Goal: Information Seeking & Learning: Learn about a topic

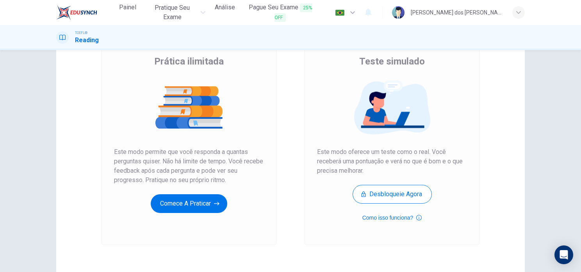
scroll to position [39, 0]
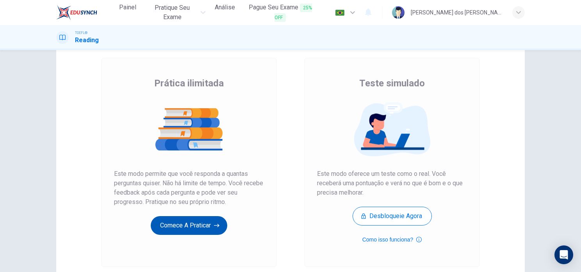
click at [223, 228] on button "Comece a praticar" at bounding box center [189, 225] width 77 height 19
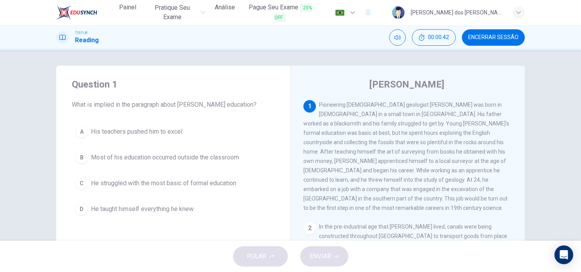
scroll to position [0, 0]
click at [203, 188] on button "C He struggled with the most basic of formal education" at bounding box center [173, 183] width 203 height 20
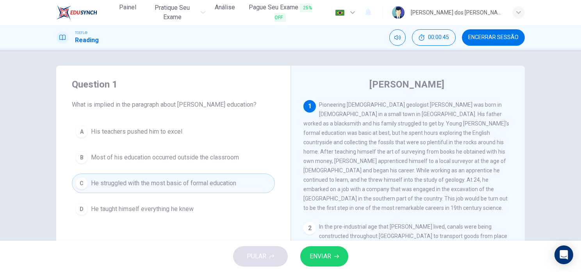
click at [333, 250] on button "ENVIAR" at bounding box center [324, 256] width 48 height 20
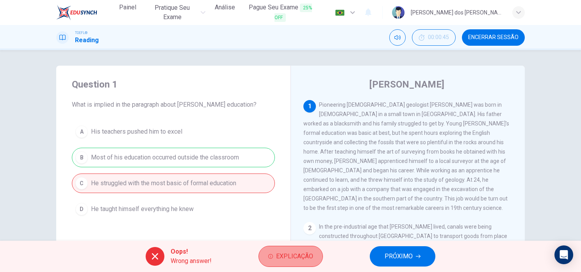
click at [314, 255] on button "Explicação" at bounding box center [291, 256] width 64 height 21
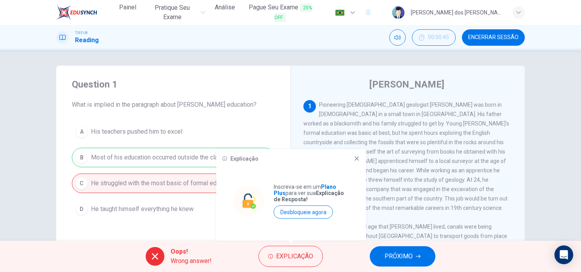
click at [379, 251] on button "PRÓXIMO" at bounding box center [403, 256] width 66 height 20
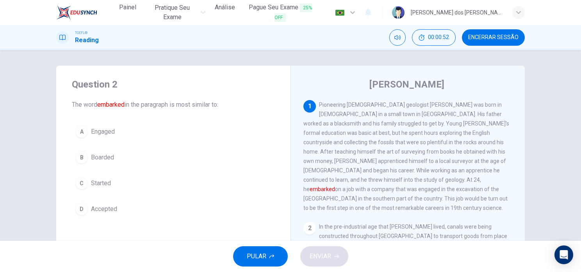
click at [105, 161] on span "Boarded" at bounding box center [102, 157] width 23 height 9
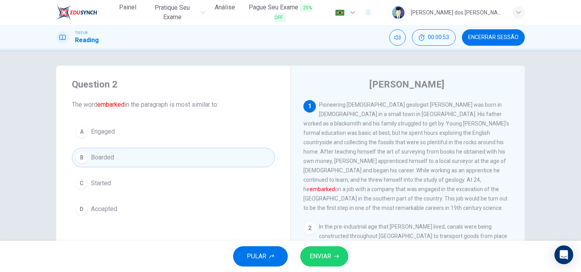
click at [325, 257] on span "ENVIAR" at bounding box center [320, 256] width 21 height 11
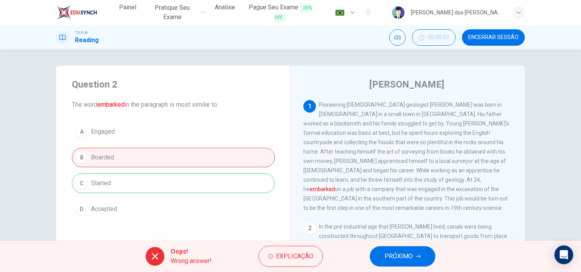
click at [411, 261] on span "PRÓXIMO" at bounding box center [399, 256] width 28 height 11
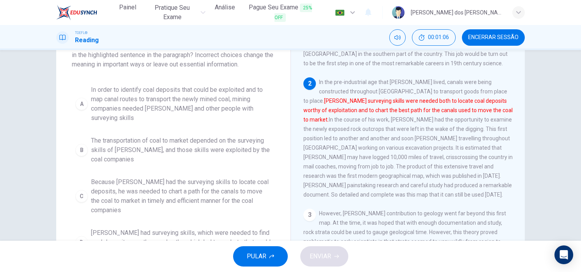
scroll to position [78, 0]
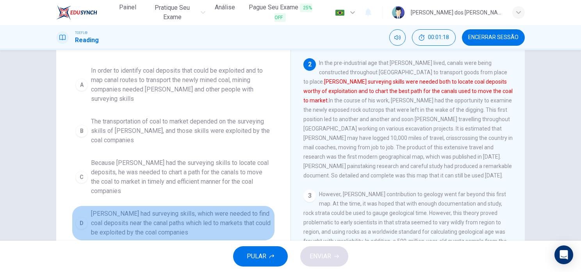
click at [206, 209] on span "[PERSON_NAME] had surveying skills, which were needed to find coal deposits nea…" at bounding box center [181, 223] width 180 height 28
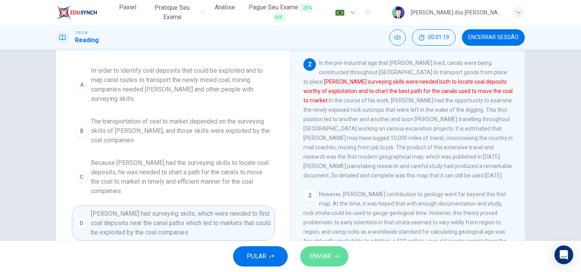
click at [328, 254] on span "ENVIAR" at bounding box center [320, 256] width 21 height 11
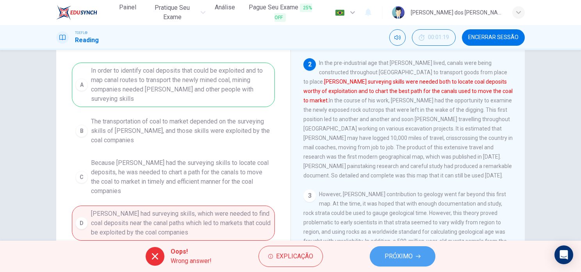
click at [422, 260] on button "PRÓXIMO" at bounding box center [403, 256] width 66 height 20
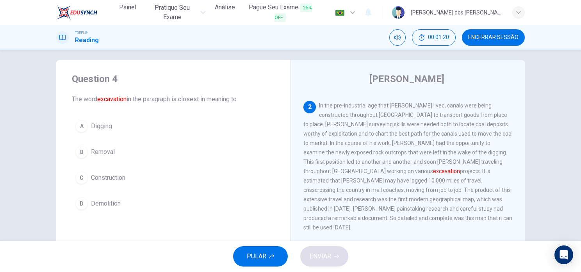
scroll to position [0, 0]
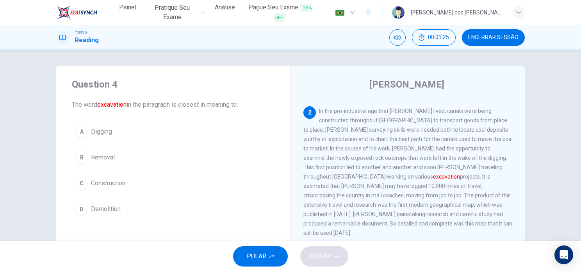
click at [111, 158] on span "Removal" at bounding box center [103, 157] width 24 height 9
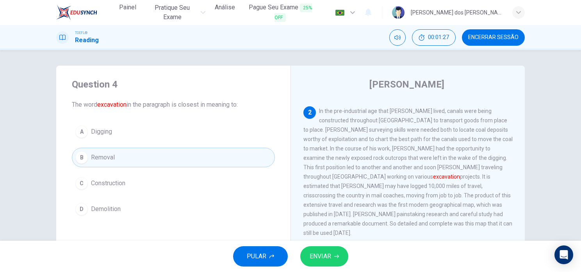
click at [131, 206] on button "D Demolition" at bounding box center [173, 209] width 203 height 20
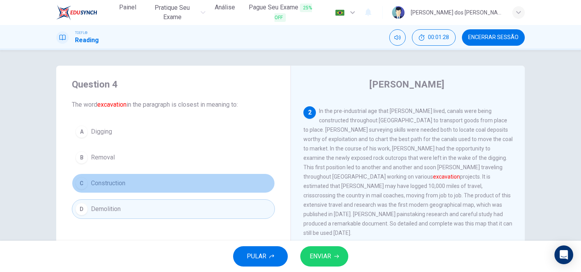
click at [129, 189] on button "C Construction" at bounding box center [173, 183] width 203 height 20
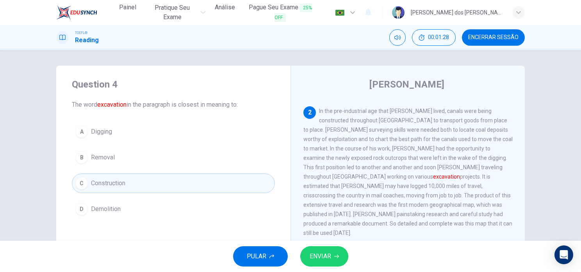
click at [342, 260] on button "ENVIAR" at bounding box center [324, 256] width 48 height 20
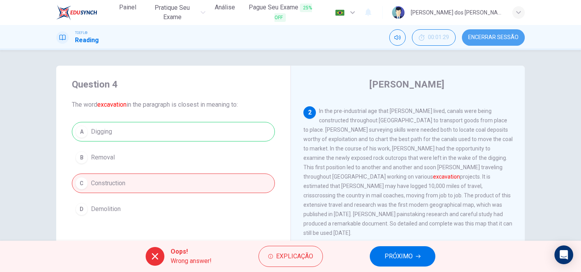
click at [477, 32] on button "Encerrar Sessão" at bounding box center [493, 37] width 63 height 16
